Goal: Transaction & Acquisition: Register for event/course

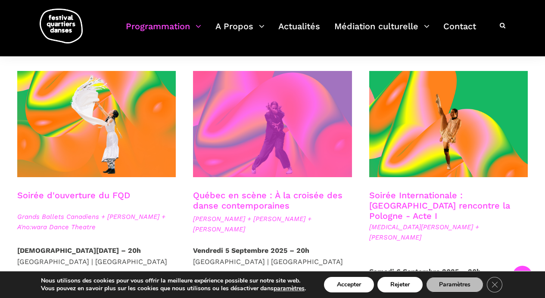
scroll to position [201, 0]
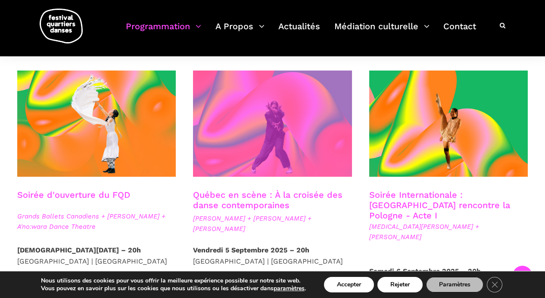
click at [289, 137] on span at bounding box center [272, 124] width 158 height 106
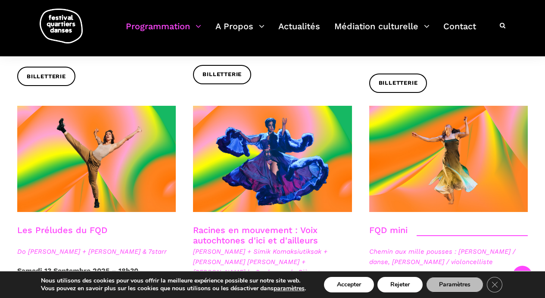
scroll to position [1185, 0]
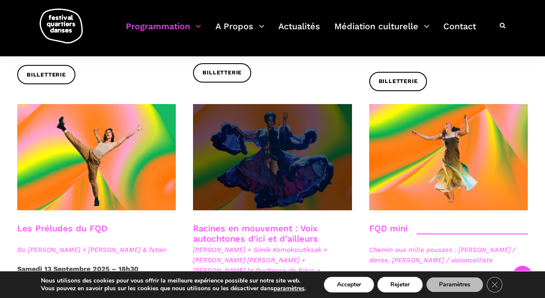
click at [288, 137] on span at bounding box center [272, 157] width 158 height 106
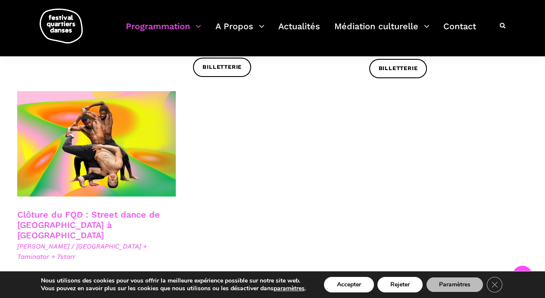
scroll to position [1463, 0]
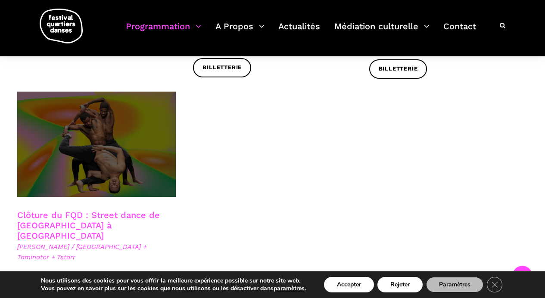
click at [121, 102] on span at bounding box center [96, 145] width 158 height 106
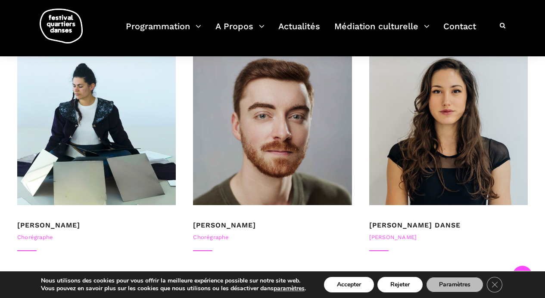
scroll to position [575, 0]
